Goal: Find specific page/section: Find specific page/section

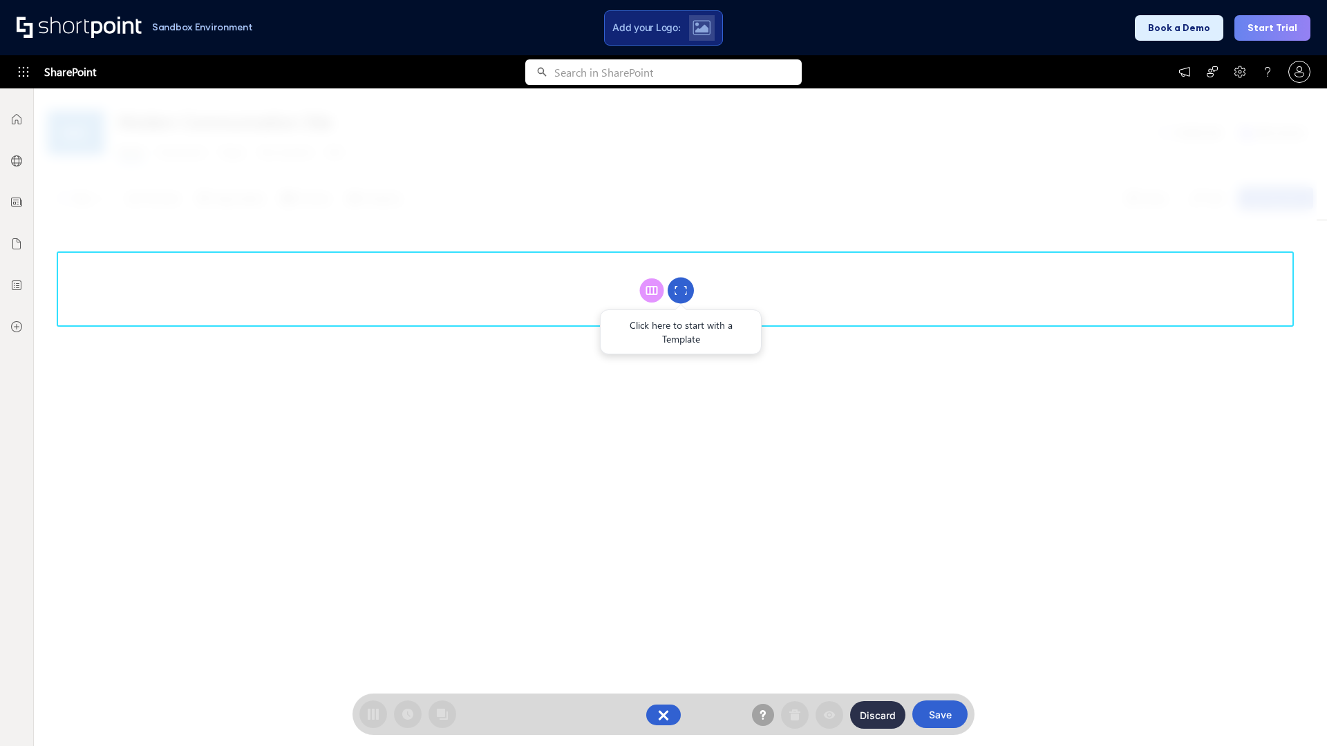
click at [681, 290] on circle at bounding box center [681, 291] width 26 height 26
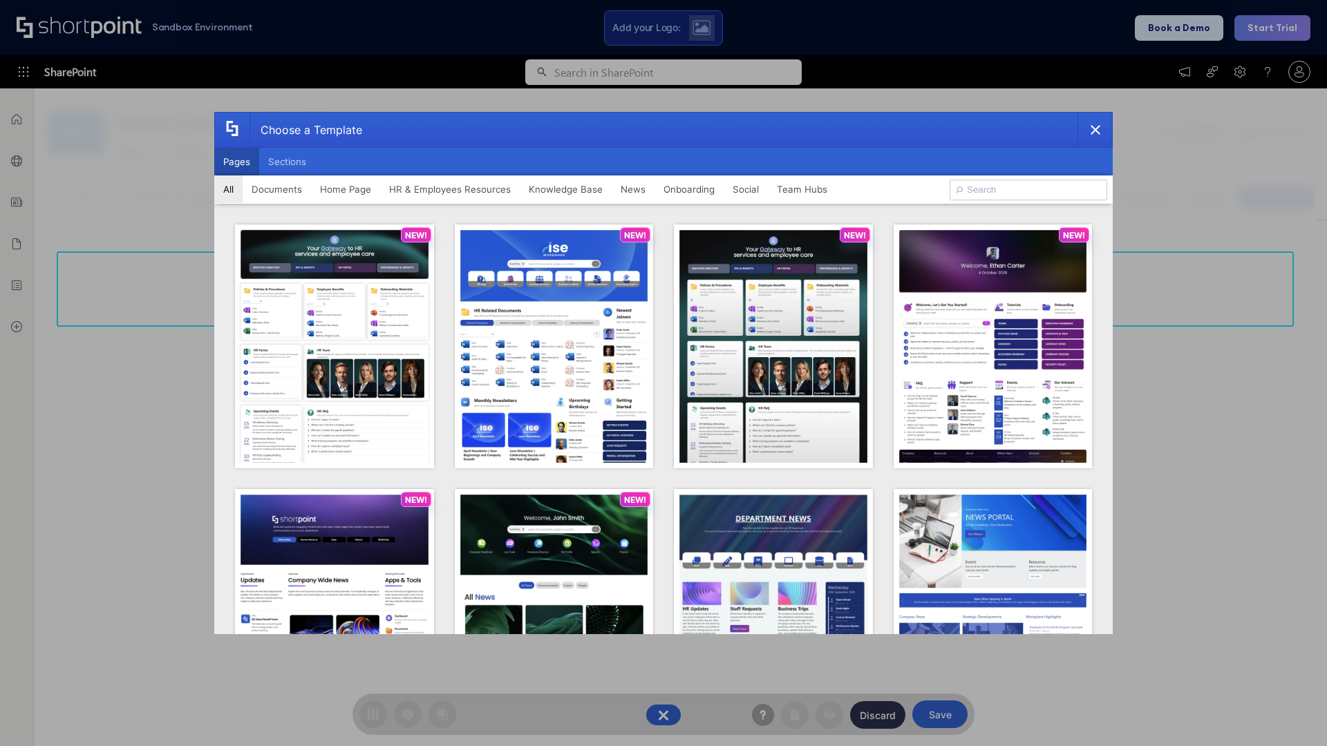
click at [236, 162] on button "Pages" at bounding box center [236, 162] width 45 height 28
type input "HR 9"
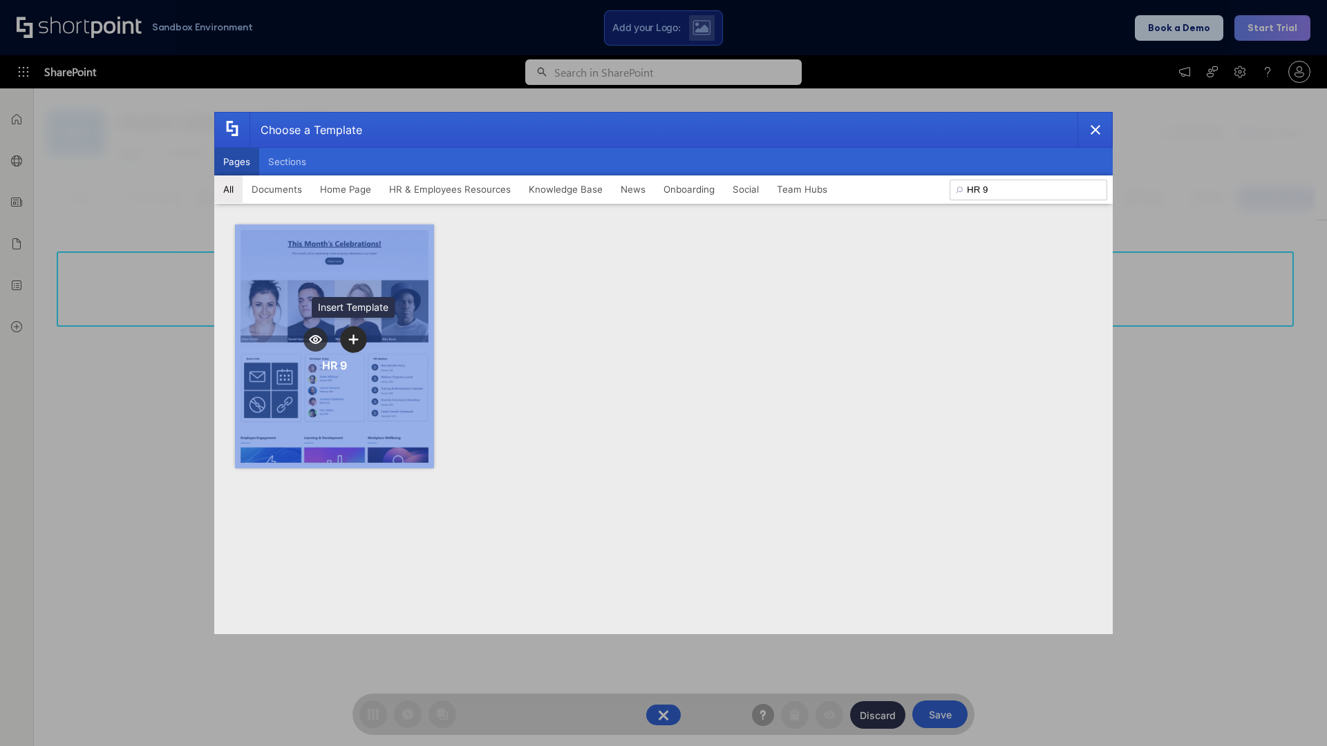
click at [353, 339] on icon "template selector" at bounding box center [353, 339] width 10 height 10
